Goal: Task Accomplishment & Management: Use online tool/utility

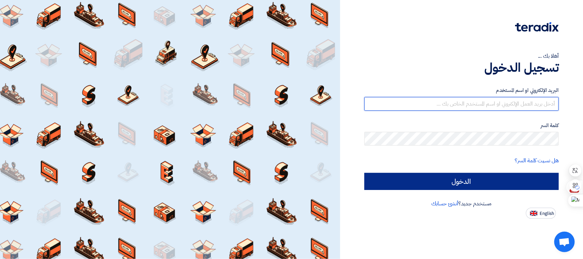
type input "[EMAIL_ADDRESS][DOMAIN_NAME]"
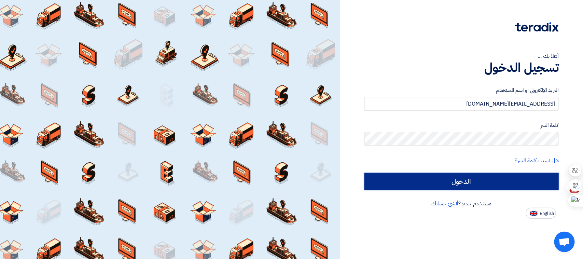
click at [479, 182] on input "الدخول" at bounding box center [461, 181] width 194 height 17
type input "Sign in"
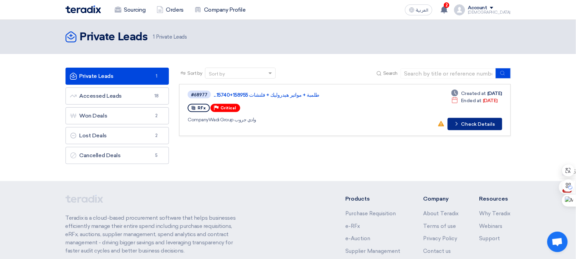
click at [484, 124] on button "Check details Check Details" at bounding box center [475, 124] width 55 height 12
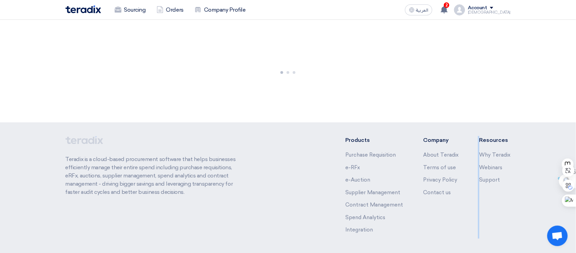
click at [484, 124] on footer "Teradix is a cloud-based procurement software that helps businesses efficiently…" at bounding box center [288, 199] width 576 height 155
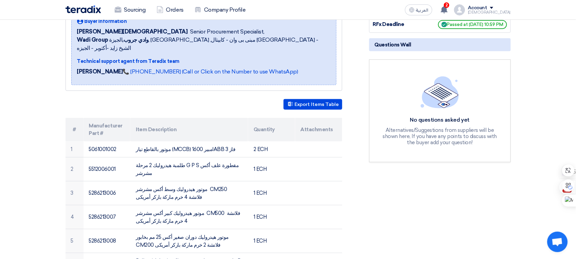
scroll to position [120, 0]
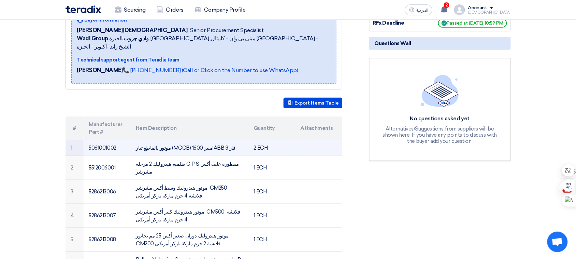
click at [174, 140] on td "موتور بالقاطع تيار (MCCB) 1600 امبيرABB 3 فاز" at bounding box center [189, 148] width 118 height 16
click at [258, 140] on td "2 ECH" at bounding box center [271, 148] width 47 height 16
click at [101, 140] on td "5061001002" at bounding box center [107, 148] width 47 height 16
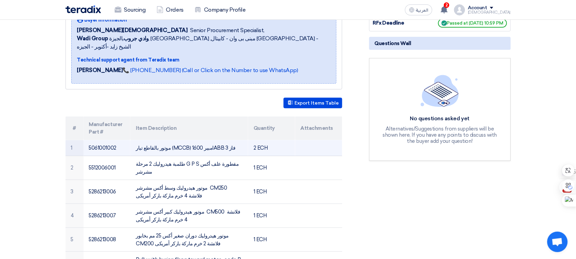
click at [101, 140] on td "5061001002" at bounding box center [107, 148] width 47 height 16
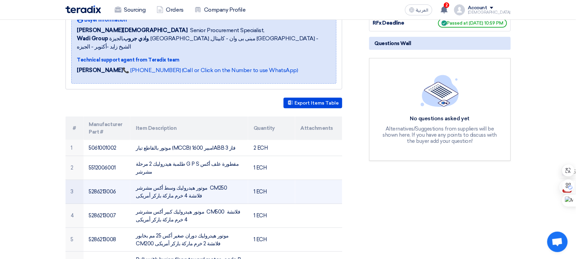
click at [289, 180] on td "1 ECH" at bounding box center [271, 192] width 47 height 24
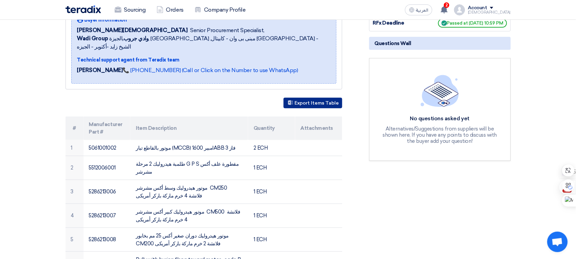
click at [313, 98] on button "Export Items Table" at bounding box center [313, 103] width 59 height 11
